Goal: Transaction & Acquisition: Register for event/course

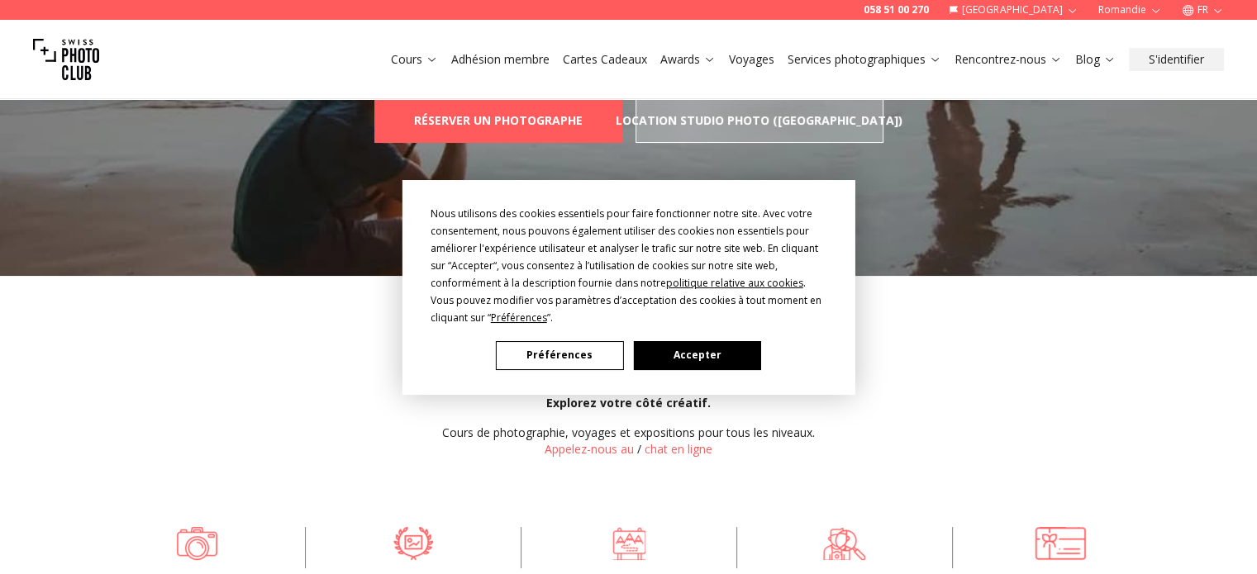
scroll to position [165, 0]
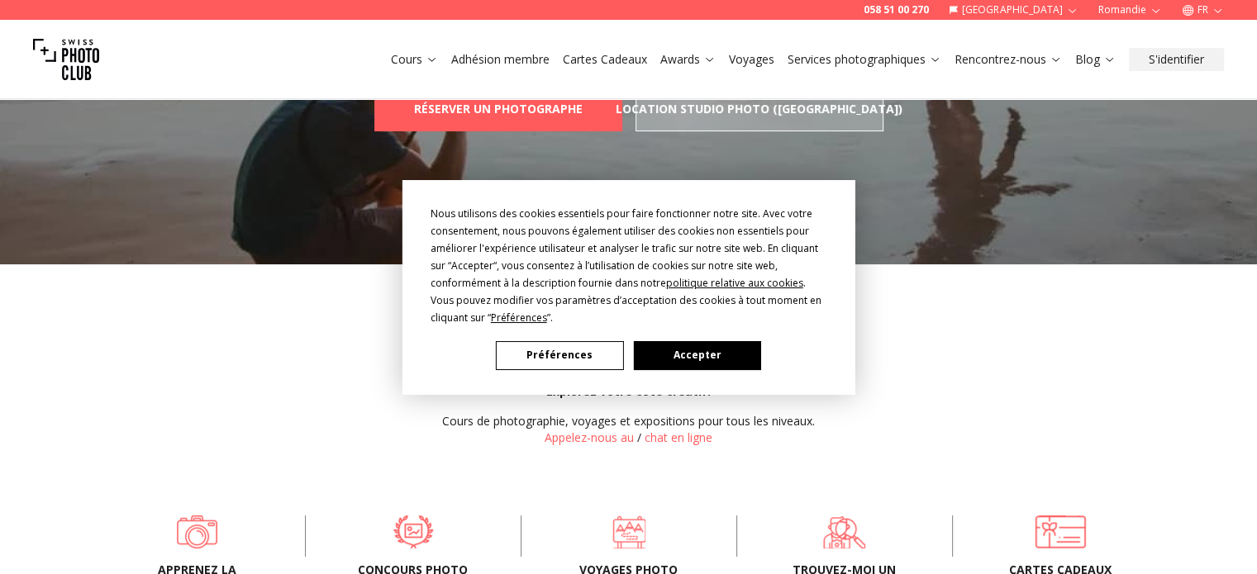
click at [689, 356] on button "Accepter" at bounding box center [696, 355] width 127 height 29
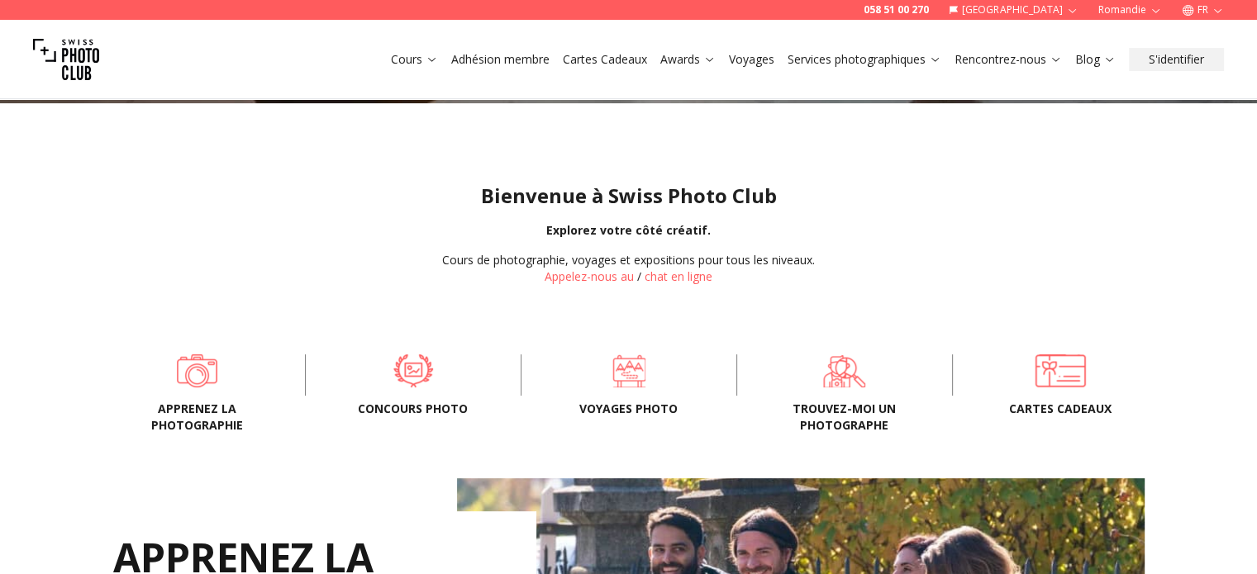
scroll to position [330, 0]
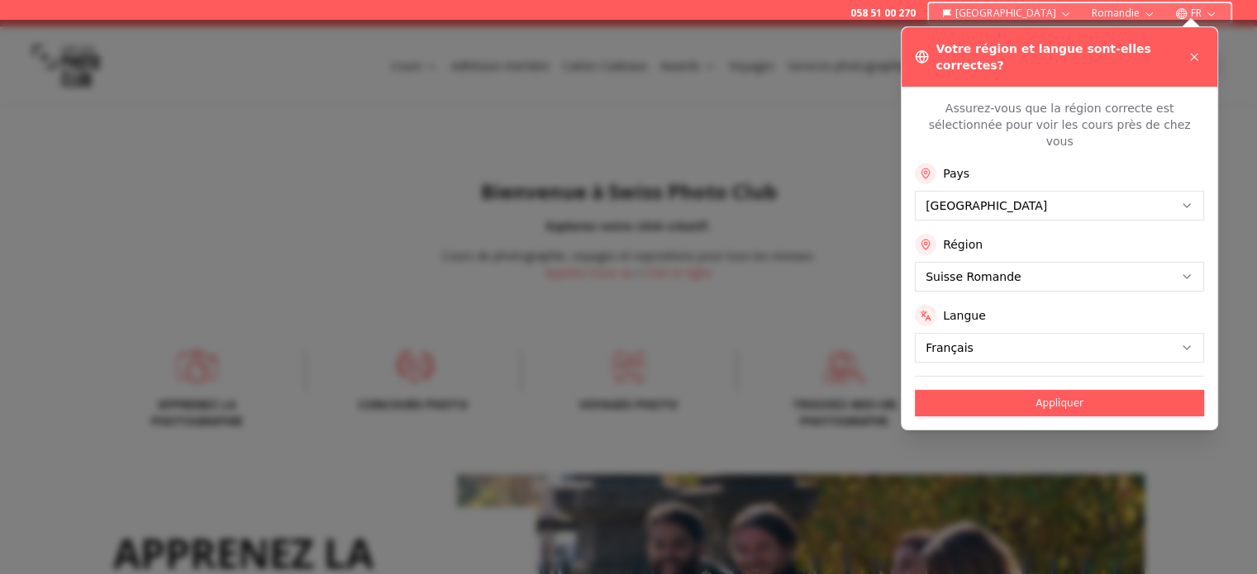
click at [416, 370] on div at bounding box center [628, 297] width 1257 height 554
click at [1035, 390] on button "Appliquer" at bounding box center [1059, 403] width 289 height 26
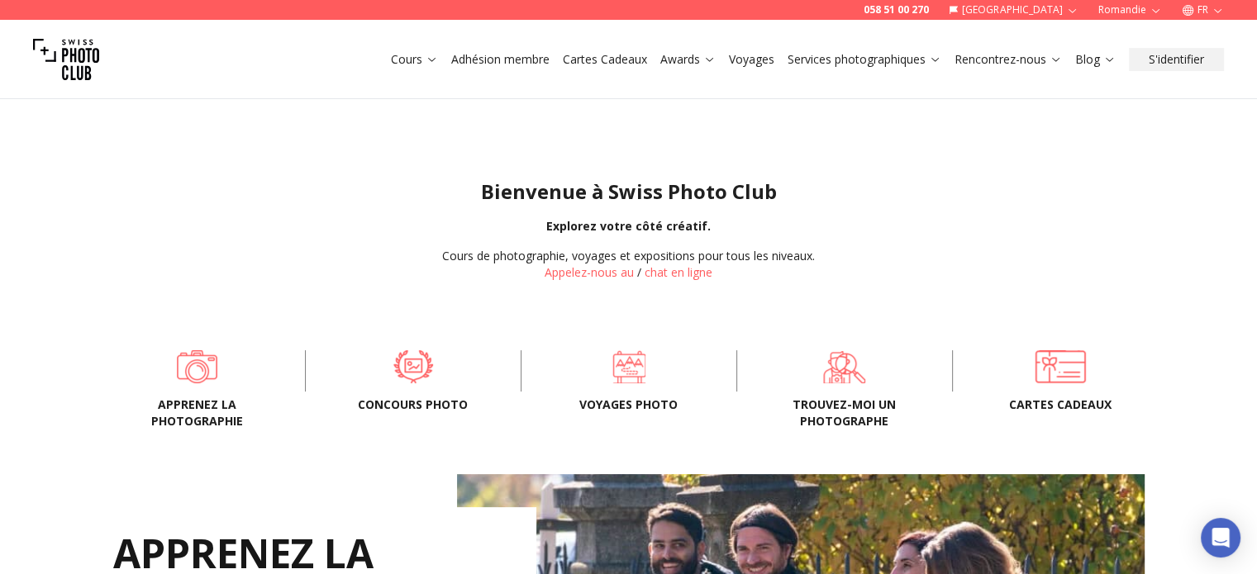
click at [410, 402] on span "Concours Photo" at bounding box center [413, 405] width 162 height 17
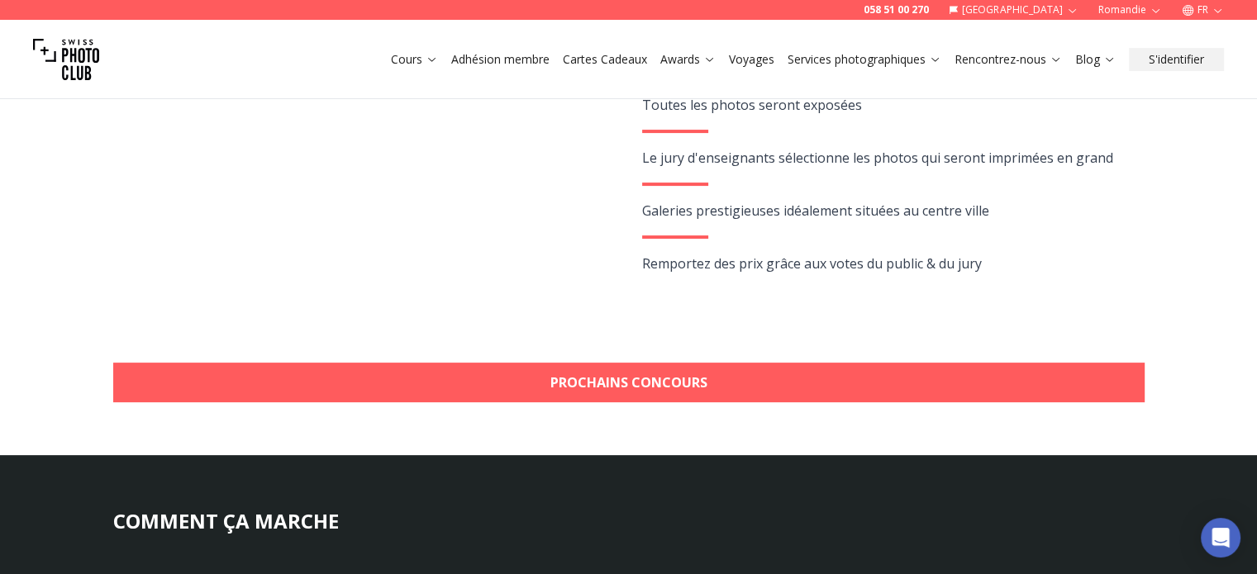
scroll to position [413, 0]
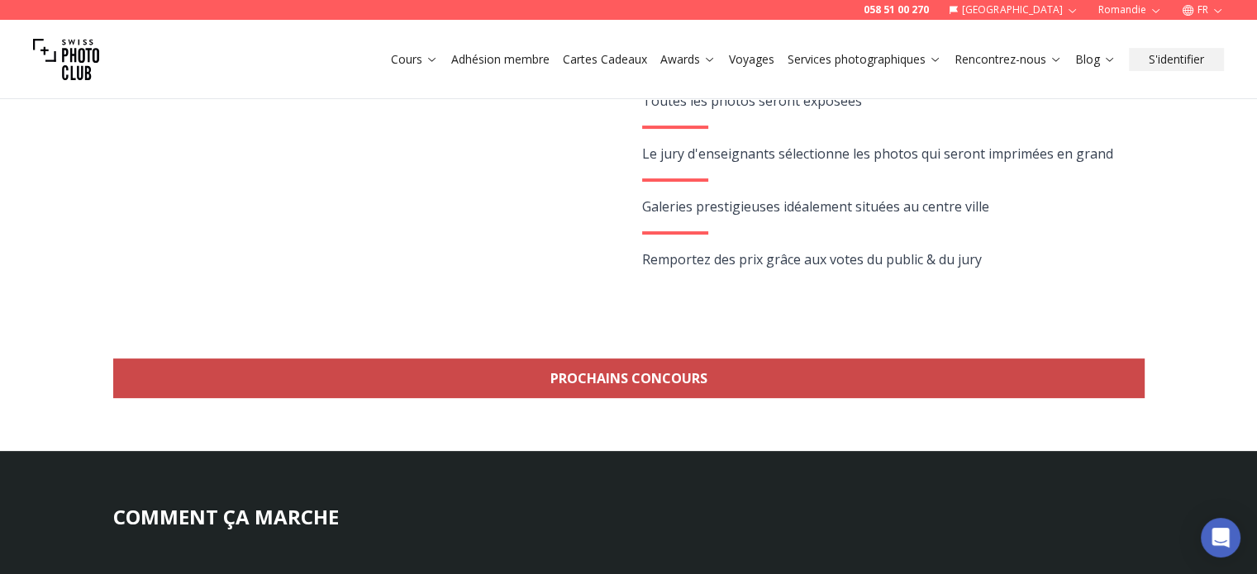
click at [610, 377] on link "Prochains concours" at bounding box center [628, 379] width 1031 height 40
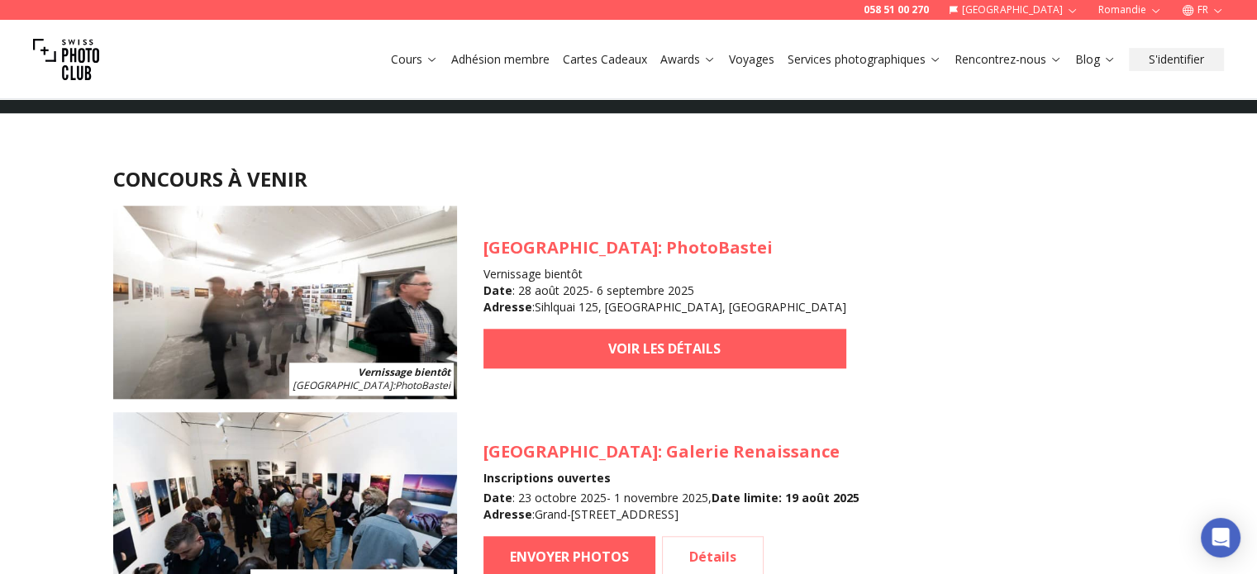
scroll to position [1489, 0]
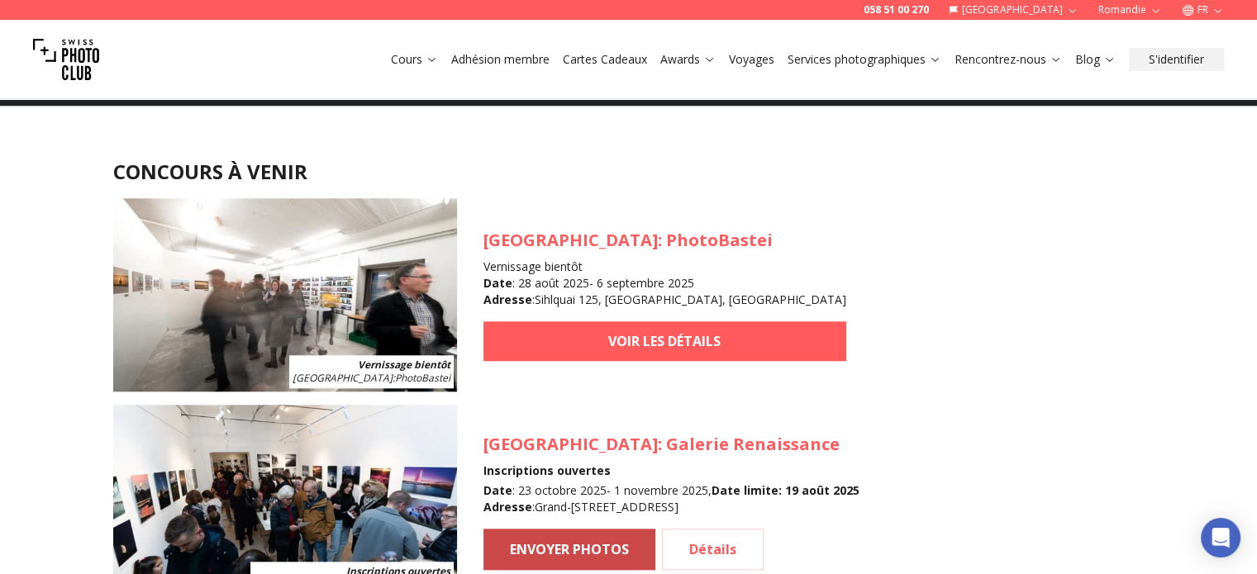
click at [640, 548] on link "ENVOYER PHOTOS" at bounding box center [569, 549] width 172 height 41
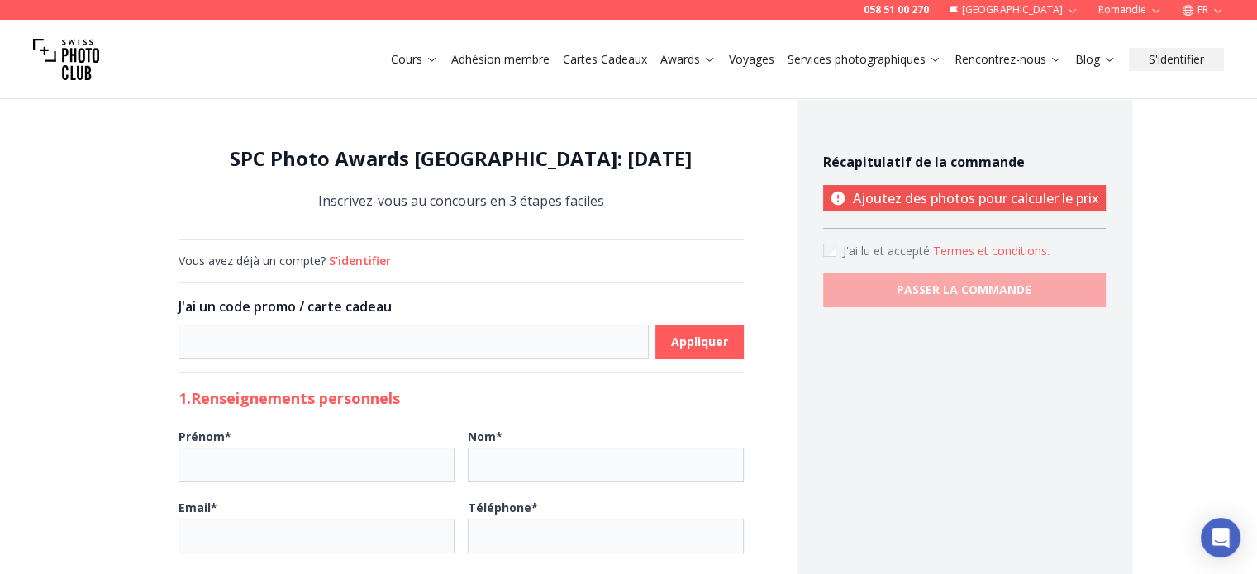
click at [367, 263] on button "S'identifier" at bounding box center [360, 261] width 62 height 17
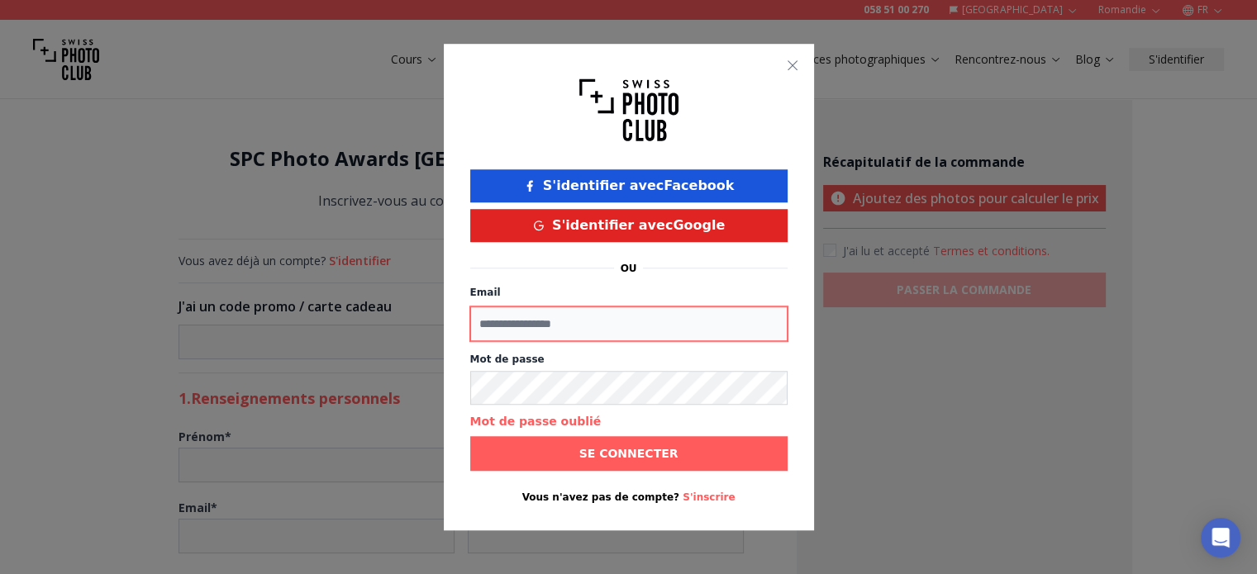
type input "**********"
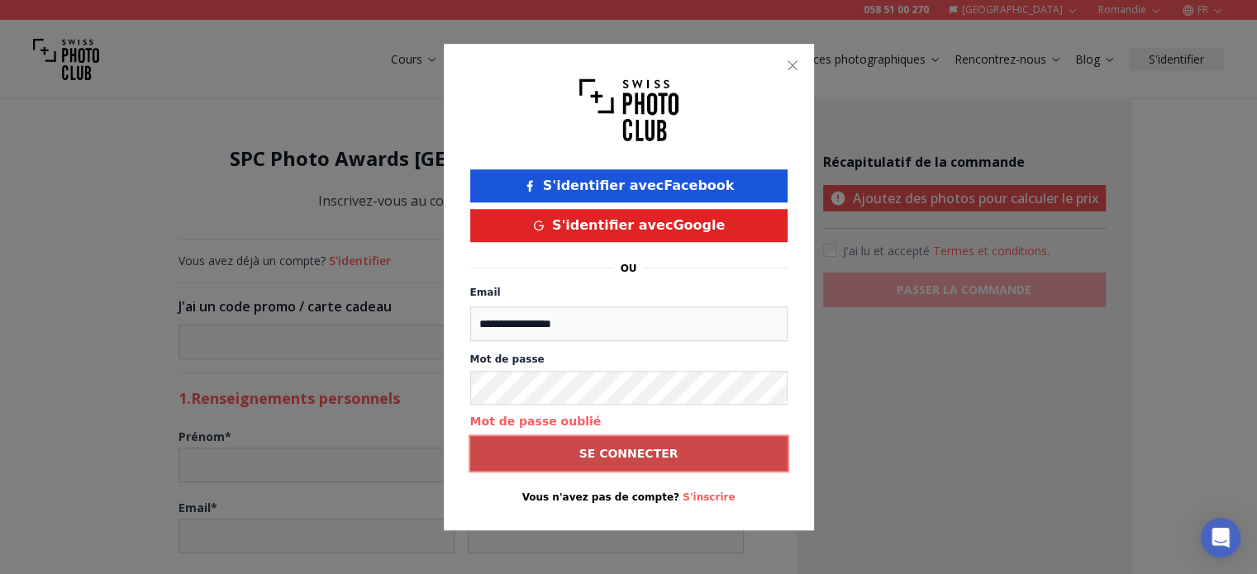
click at [666, 455] on b "Se connecter" at bounding box center [628, 453] width 99 height 17
